Goal: Information Seeking & Learning: Find specific fact

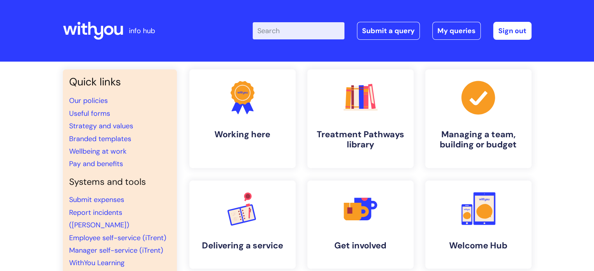
click at [309, 31] on input "Enter your search term here..." at bounding box center [299, 30] width 92 height 17
click at [233, 131] on h4 "Working here" at bounding box center [242, 135] width 95 height 11
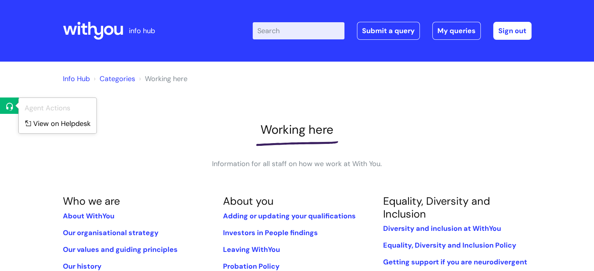
click at [0, 101] on div at bounding box center [10, 106] width 20 height 16
click at [43, 125] on link "View on Helpdesk" at bounding box center [60, 123] width 82 height 14
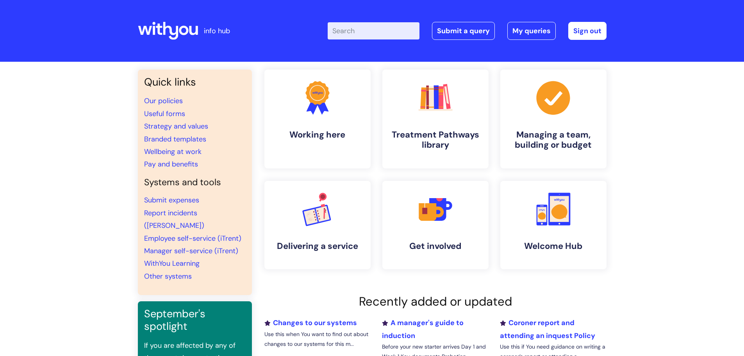
click at [362, 29] on input "Enter your search term here..." at bounding box center [374, 30] width 92 height 17
type input "c"
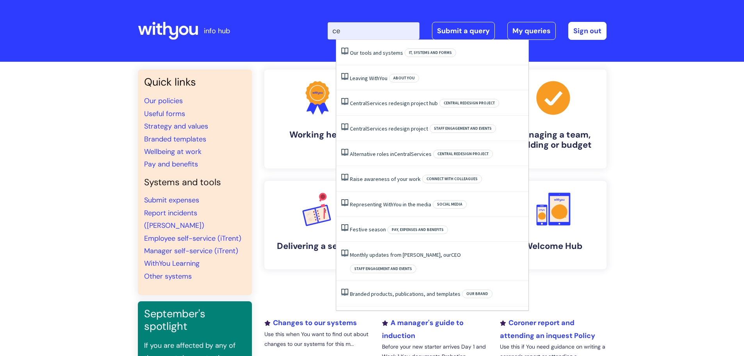
type input "c"
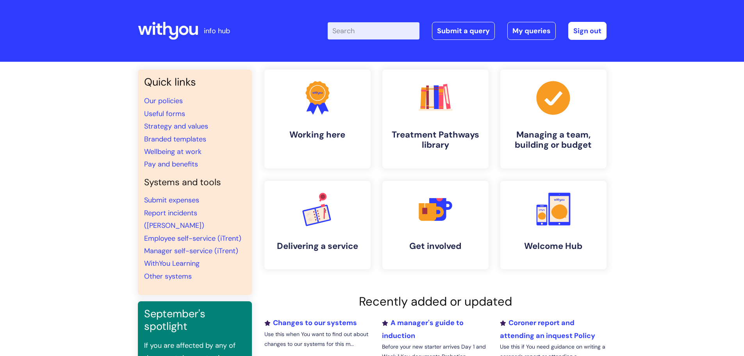
click at [391, 29] on input "Enter your search term here..." at bounding box center [374, 30] width 92 height 17
type input "employee rep"
click button "Search" at bounding box center [0, 0] width 0 height 0
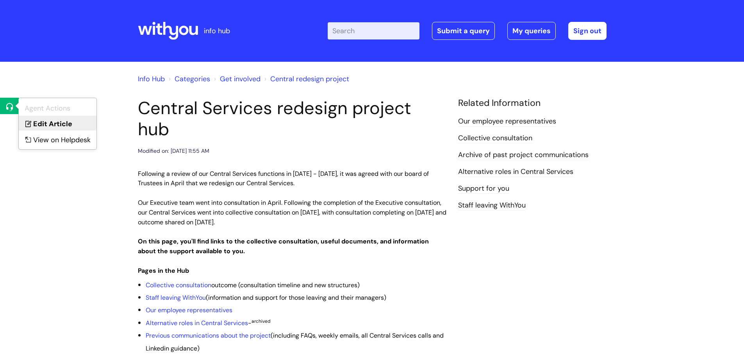
click at [46, 126] on link "Edit Article" at bounding box center [58, 123] width 78 height 14
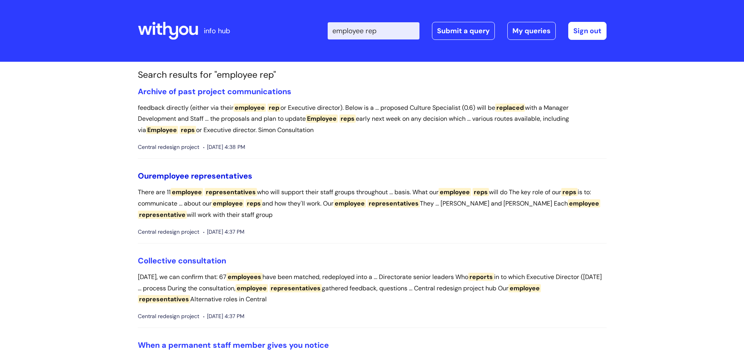
click at [183, 173] on span "employee" at bounding box center [170, 176] width 37 height 10
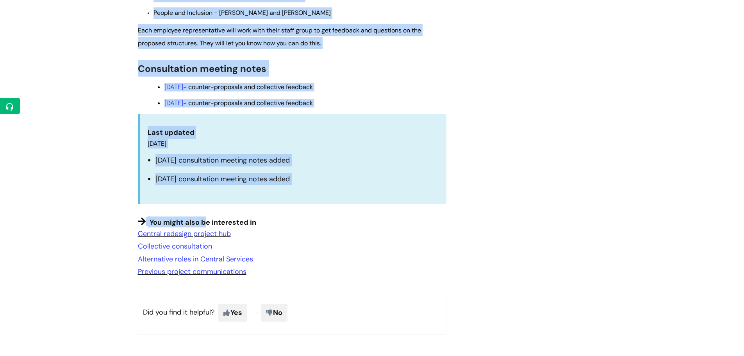
scroll to position [708, 0]
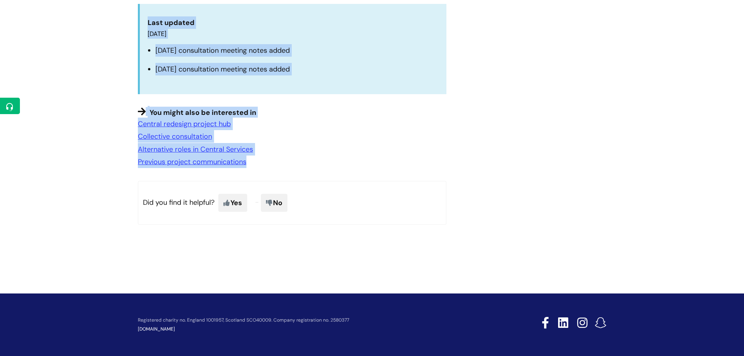
drag, startPoint x: 130, startPoint y: 109, endPoint x: 269, endPoint y: 173, distance: 152.8
copy article "Our employee representatives Modified on: Mon, 21 Jul, 2025 at 3:52 PM There ar…"
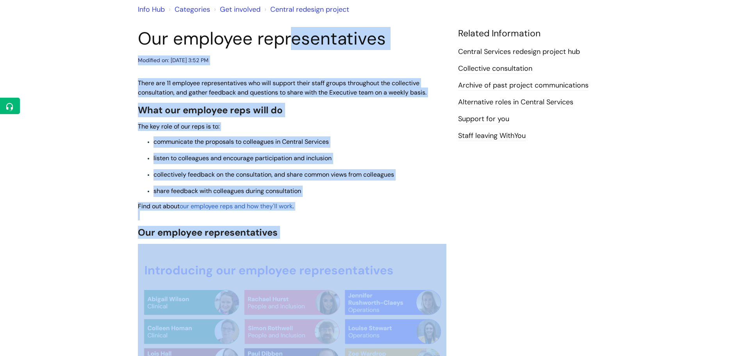
scroll to position [0, 0]
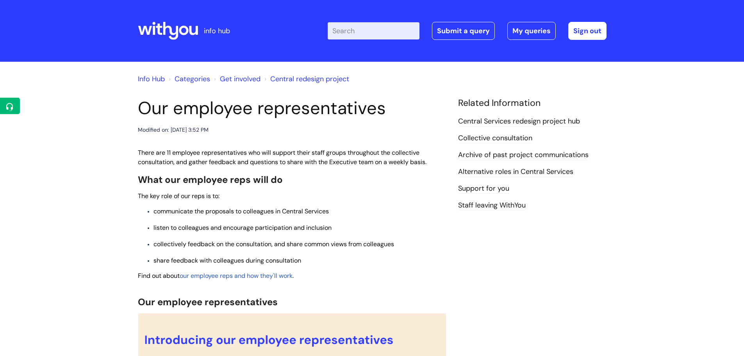
click at [42, 127] on link "Edit Article" at bounding box center [58, 123] width 78 height 14
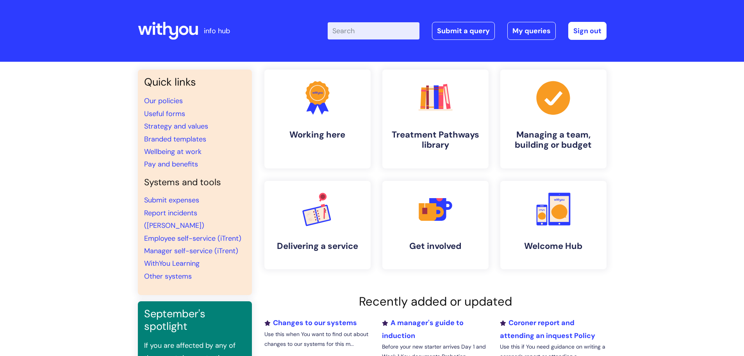
click at [405, 32] on input "Enter your search term here..." at bounding box center [374, 30] width 92 height 17
click at [371, 29] on input "Enter your search term here..." at bounding box center [374, 30] width 92 height 17
type input "o"
type input "previous comms"
click button "Search" at bounding box center [0, 0] width 0 height 0
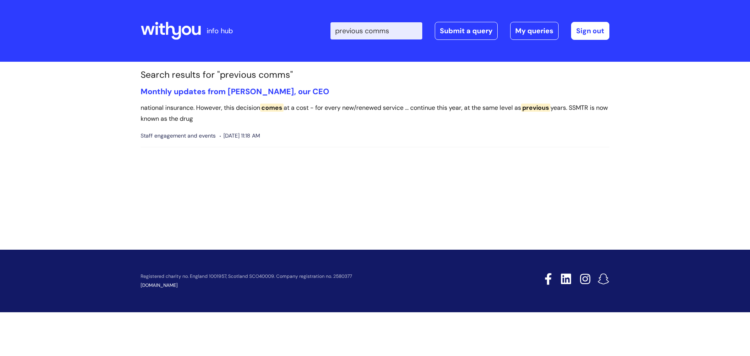
click at [377, 38] on input "previous comms" at bounding box center [376, 30] width 92 height 17
type input "central redesign"
click button "Search" at bounding box center [0, 0] width 0 height 0
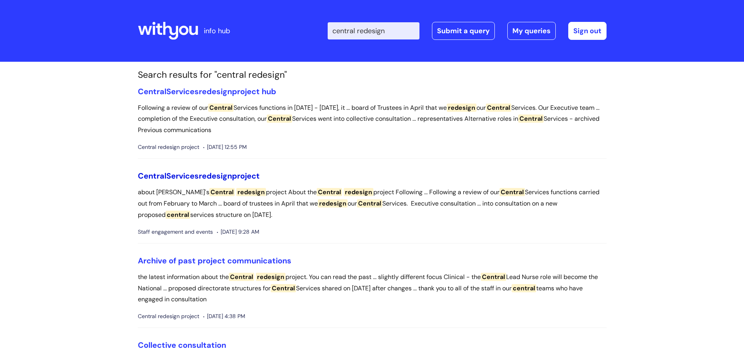
click at [200, 173] on link "Central Services redesign project" at bounding box center [199, 176] width 122 height 10
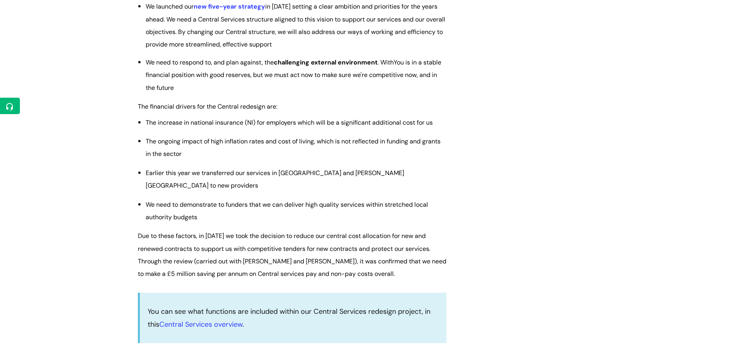
scroll to position [1016, 0]
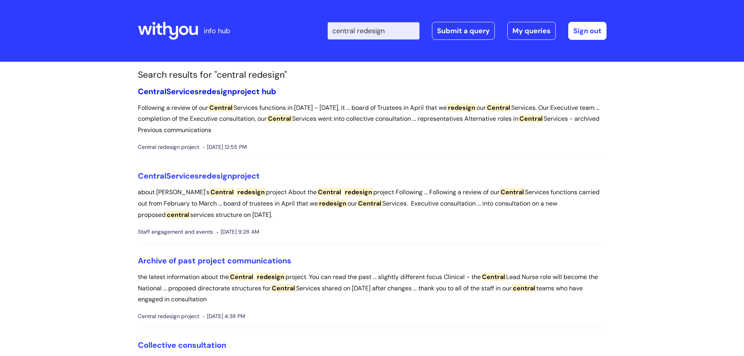
click at [205, 96] on span "redesign" at bounding box center [215, 91] width 33 height 10
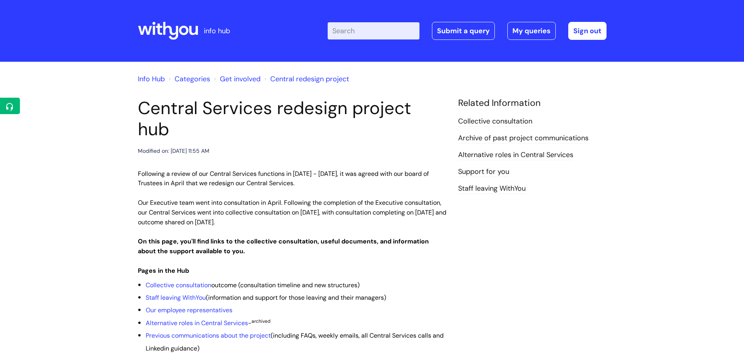
scroll to position [78, 0]
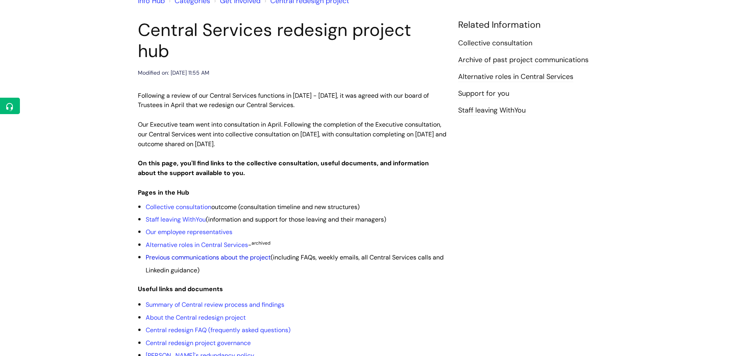
click at [189, 253] on link "Previous communications about the project" at bounding box center [208, 257] width 125 height 8
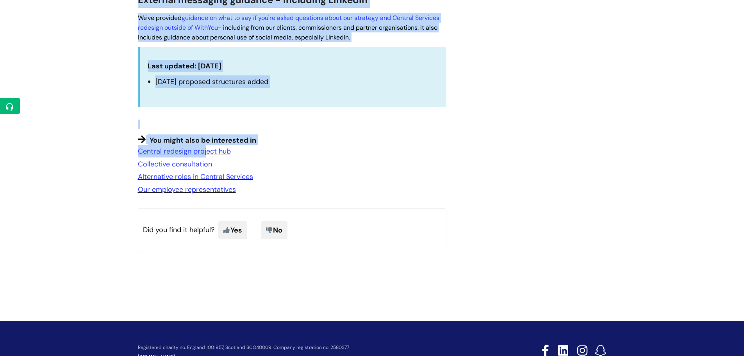
scroll to position [1954, 0]
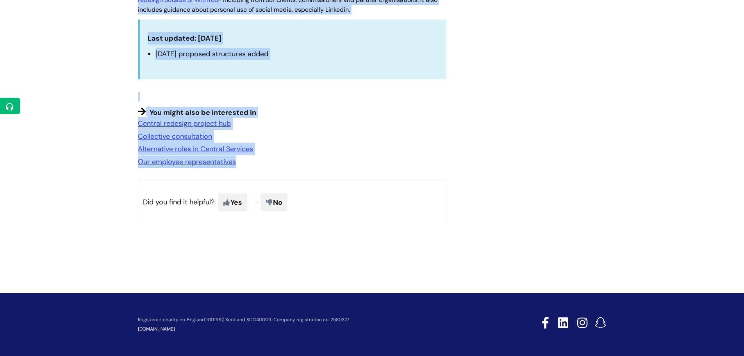
drag, startPoint x: 134, startPoint y: 107, endPoint x: 257, endPoint y: 165, distance: 135.6
copy article "Loremip do sita consect adipiscingelit Seddoeiu te: Inc, 1 Utl, 5269 et 7:45 DO…"
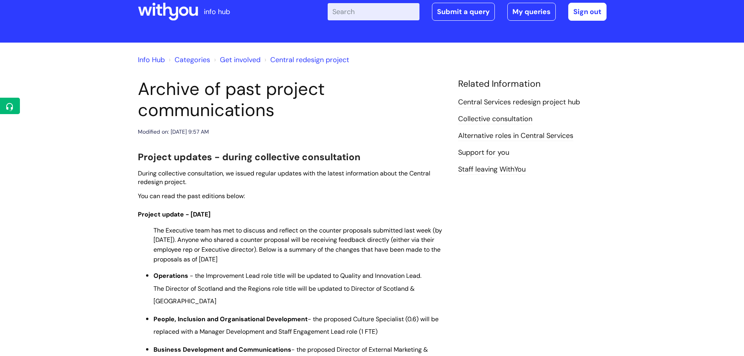
scroll to position [0, 0]
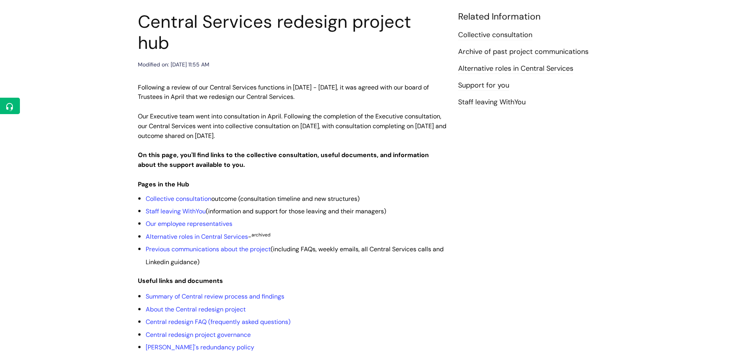
scroll to position [156, 0]
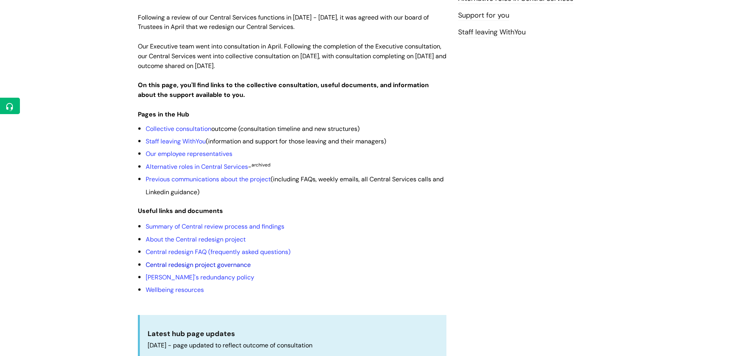
click at [166, 261] on link "Central redesign project governance" at bounding box center [198, 265] width 105 height 8
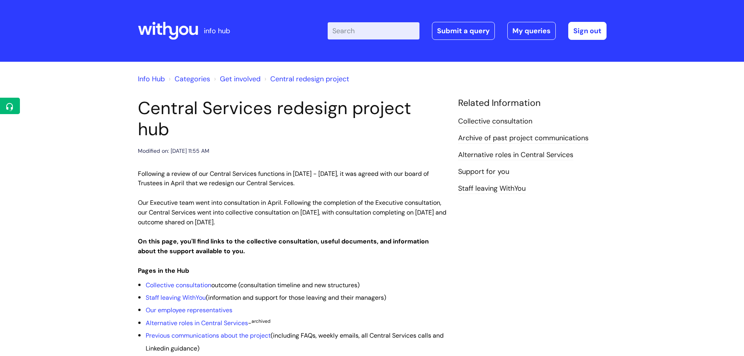
scroll to position [156, 0]
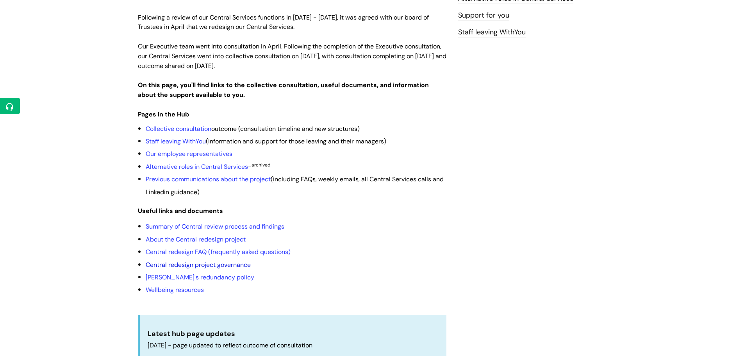
click at [188, 261] on link "Central redesign project governance" at bounding box center [198, 265] width 105 height 8
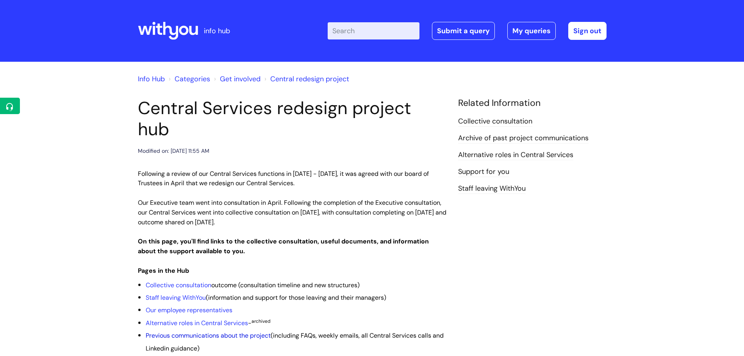
click at [168, 331] on link "Previous communications about the project" at bounding box center [208, 335] width 125 height 8
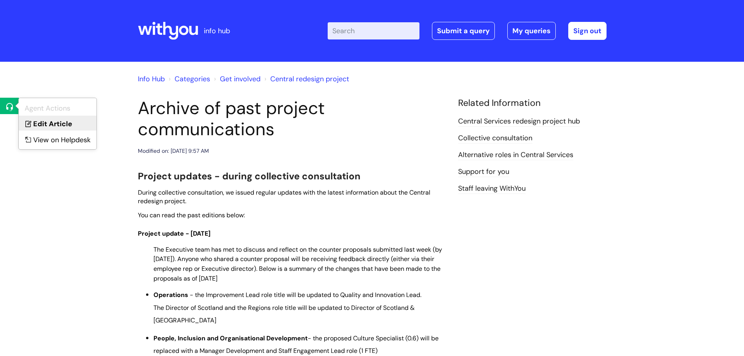
click at [43, 125] on link "Edit Article" at bounding box center [58, 123] width 78 height 14
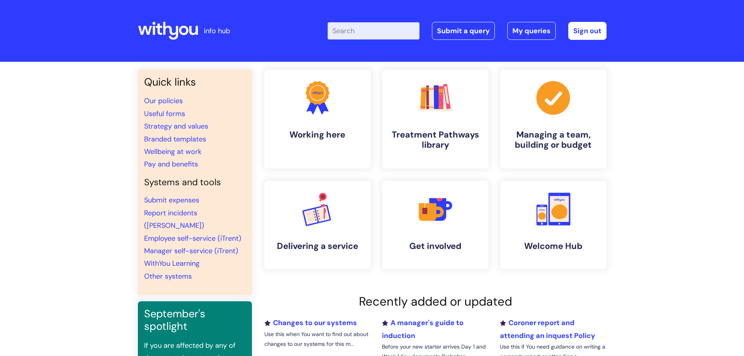
click at [395, 29] on input "Enter your search term here..." at bounding box center [374, 30] width 92 height 17
type input "central redeisgn"
click button "Search" at bounding box center [0, 0] width 0 height 0
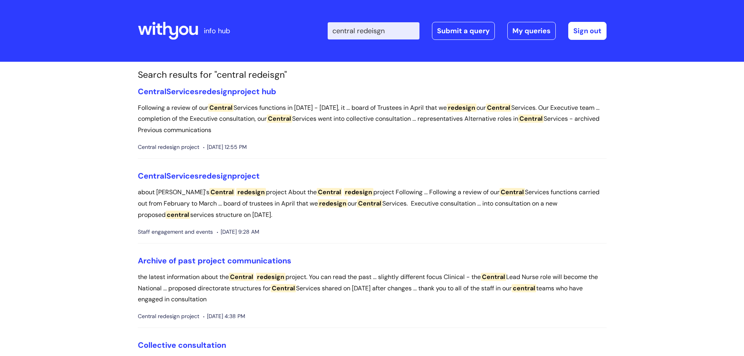
click at [176, 97] on li "Central Services redesign project hub Following a review of our Central Service…" at bounding box center [372, 123] width 469 height 72
click at [173, 95] on link "Central Services redesign project hub" at bounding box center [207, 91] width 138 height 10
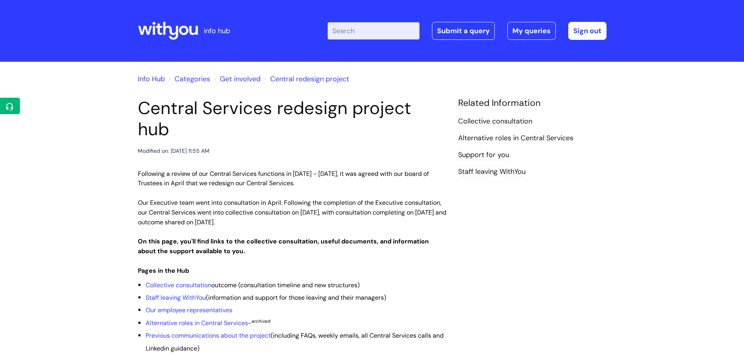
scroll to position [117, 0]
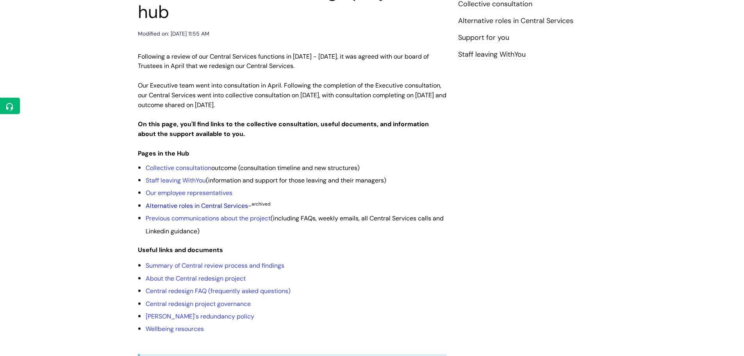
click at [187, 202] on link "Alternative roles in Central Services" at bounding box center [197, 206] width 102 height 8
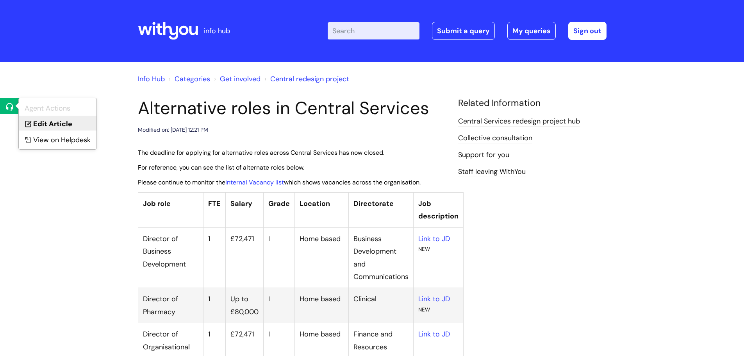
click at [40, 123] on link "Edit Article" at bounding box center [58, 123] width 78 height 14
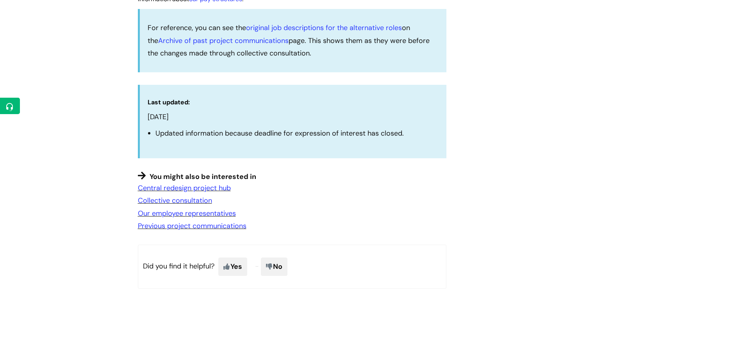
scroll to position [1481, 0]
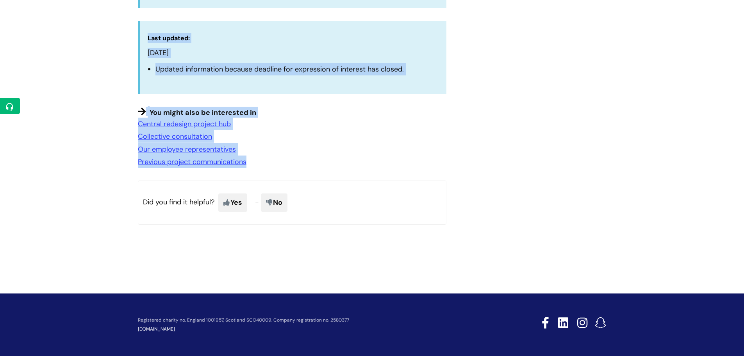
drag, startPoint x: 127, startPoint y: 130, endPoint x: 268, endPoint y: 156, distance: 142.6
copy article "Alternative roles in Central Services Modified on: Tue, 16 Sep, 2025 at 2:46 PM…"
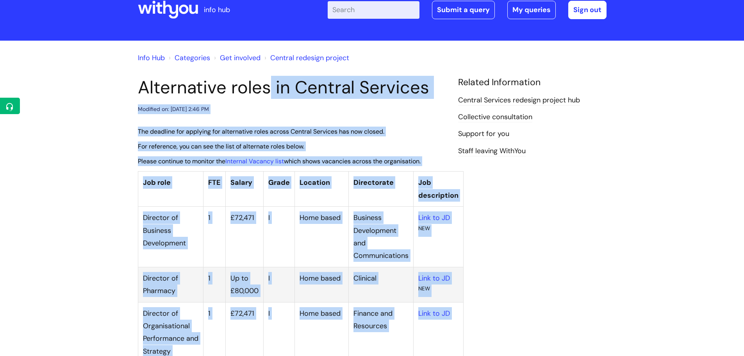
scroll to position [0, 0]
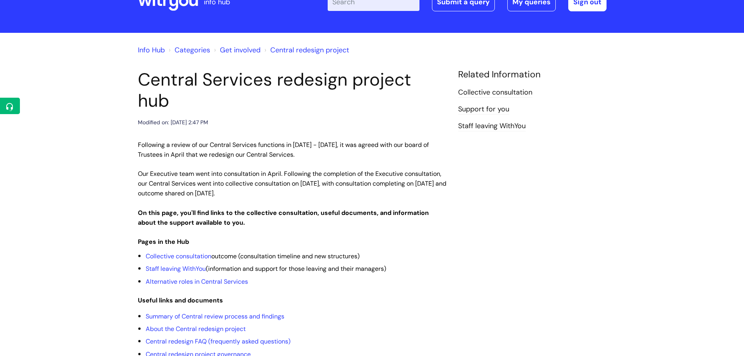
scroll to position [78, 0]
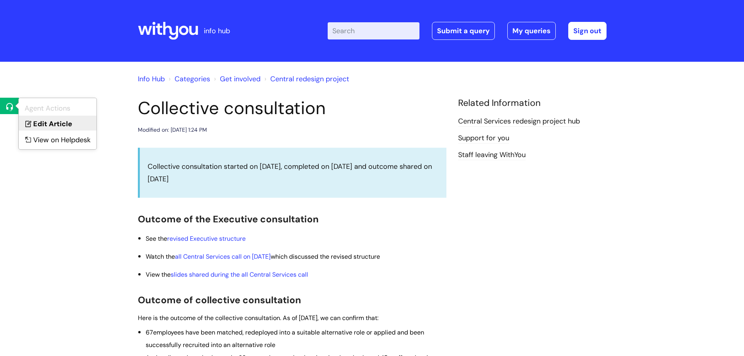
click at [33, 121] on icon at bounding box center [27, 122] width 12 height 12
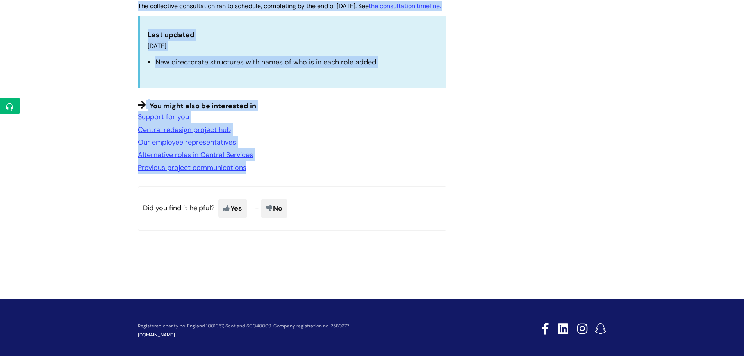
scroll to position [801, 0]
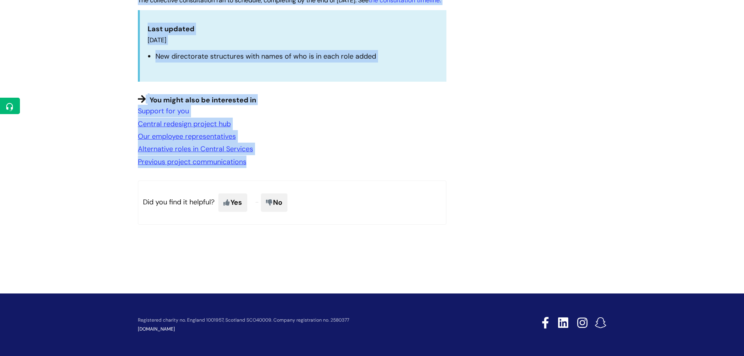
drag, startPoint x: 177, startPoint y: 120, endPoint x: 341, endPoint y: 166, distance: 170.5
copy article "Loremipsum dolorsitamet Consecte ad: Eli, 5 Sed, 3011 do 4:89 EI Temporinci utl…"
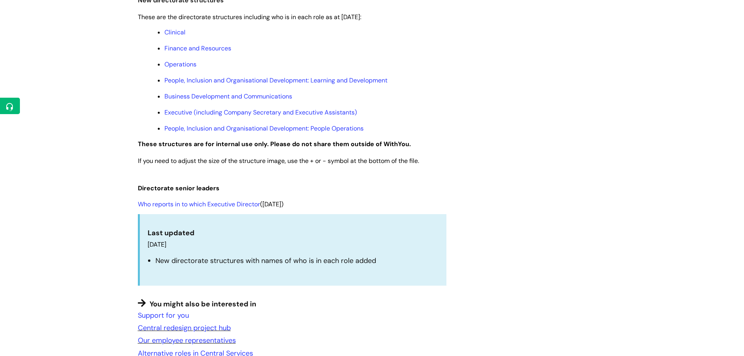
scroll to position [508, 0]
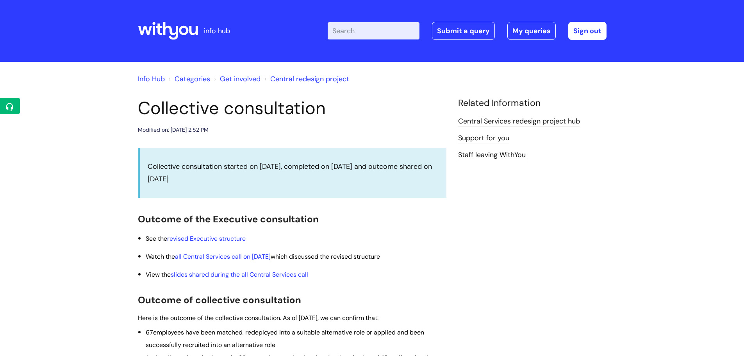
scroll to position [352, 0]
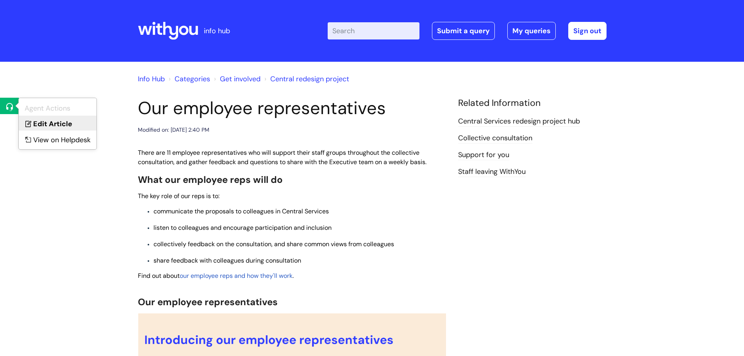
click at [40, 120] on link "Edit Article" at bounding box center [58, 123] width 78 height 14
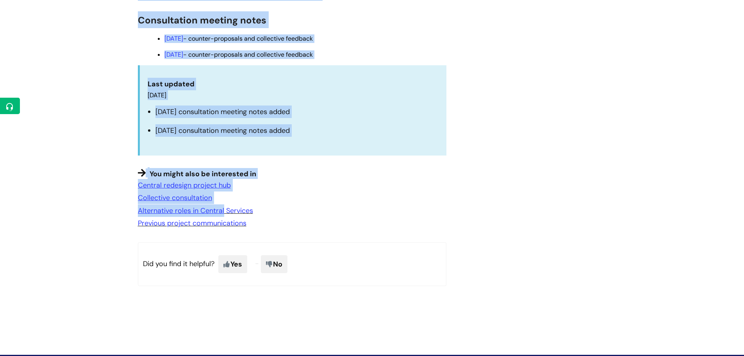
scroll to position [708, 0]
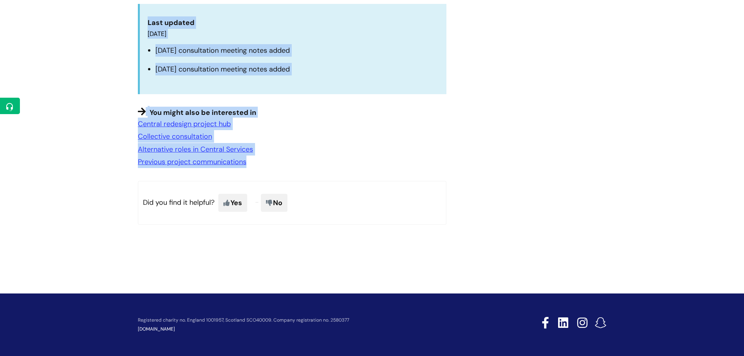
drag, startPoint x: 132, startPoint y: 102, endPoint x: 272, endPoint y: 164, distance: 153.4
copy article "Our employee representatives Modified on: Tue, 16 Sep, 2025 at 2:40 PM There ar…"
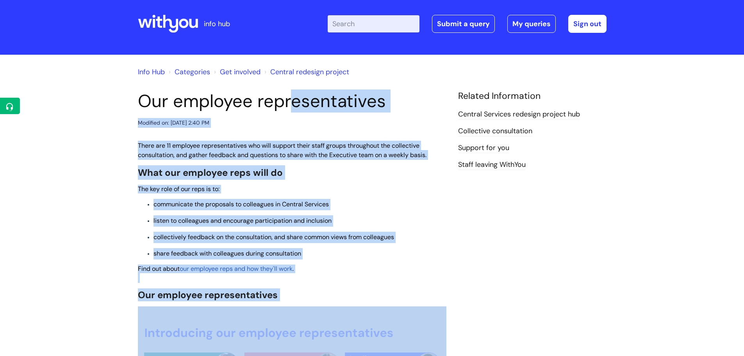
scroll to position [0, 0]
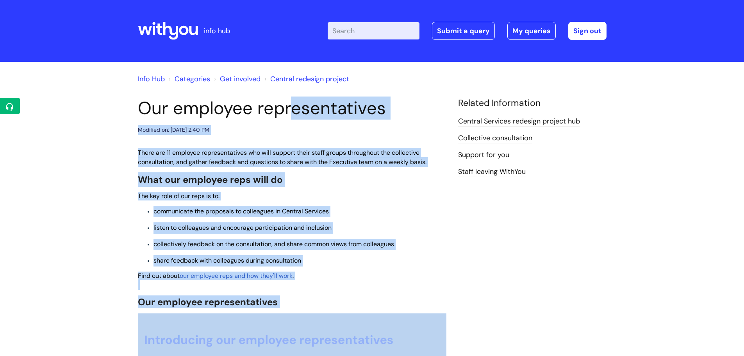
click at [373, 164] on span "There are 11 employee representatives who will support their staff groups throu…" at bounding box center [282, 157] width 289 height 18
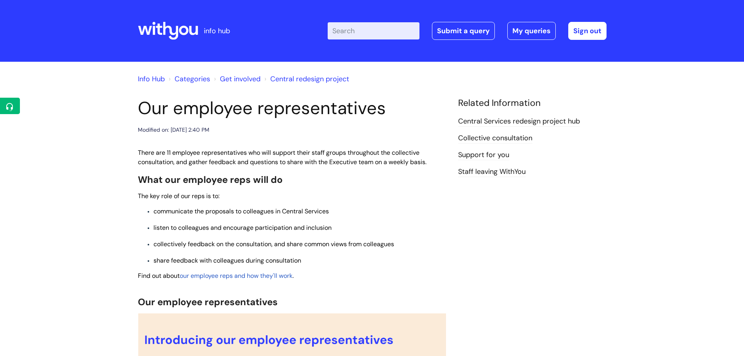
click at [281, 81] on link "Central redesign project" at bounding box center [309, 78] width 79 height 9
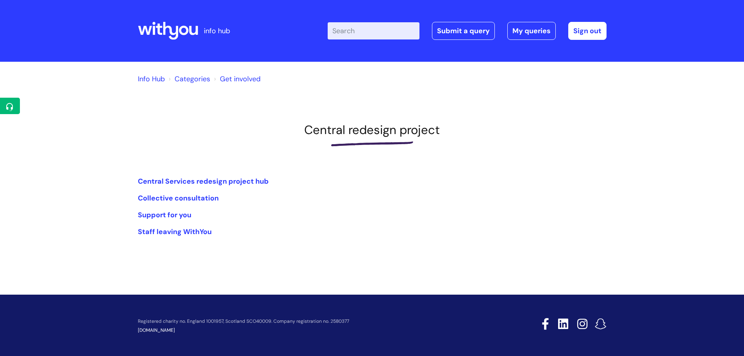
click at [347, 34] on input "Enter your search term here..." at bounding box center [374, 30] width 92 height 17
type input "employee"
click button "Search" at bounding box center [0, 0] width 0 height 0
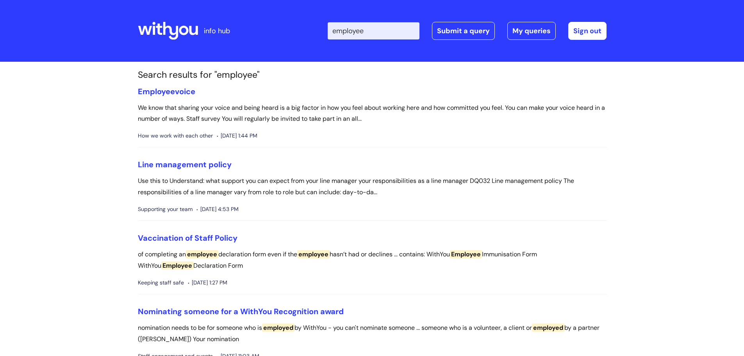
click at [395, 34] on input "employee" at bounding box center [374, 30] width 92 height 17
type input "employee rep"
click button "Search" at bounding box center [0, 0] width 0 height 0
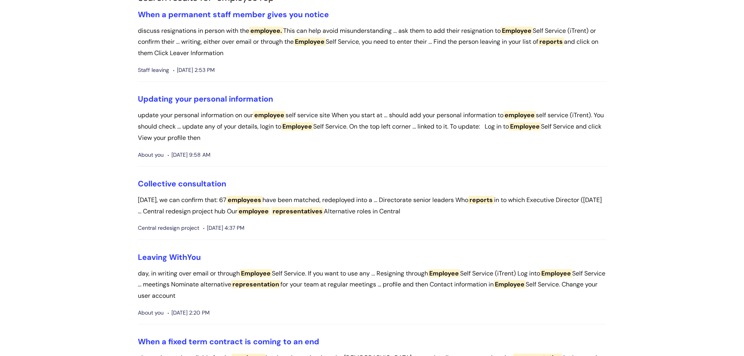
scroll to position [156, 0]
